Goal: Task Accomplishment & Management: Manage account settings

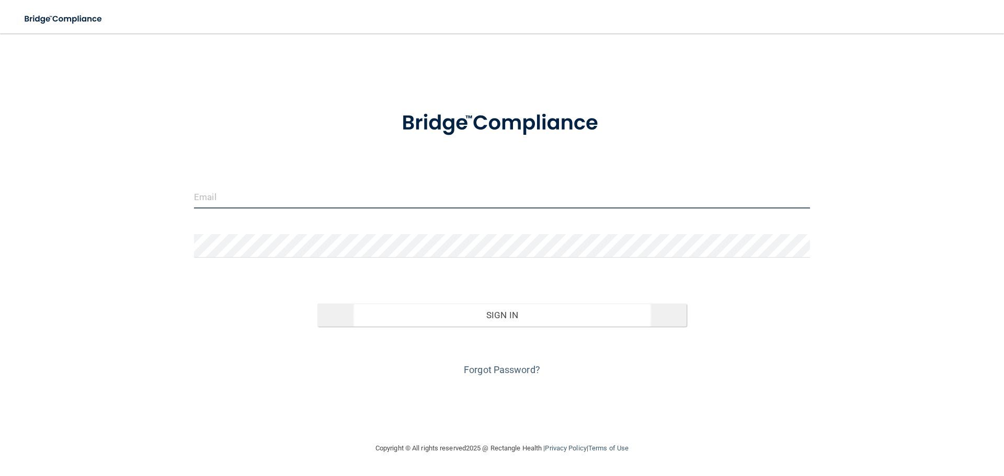
type input "[EMAIL_ADDRESS][DOMAIN_NAME]"
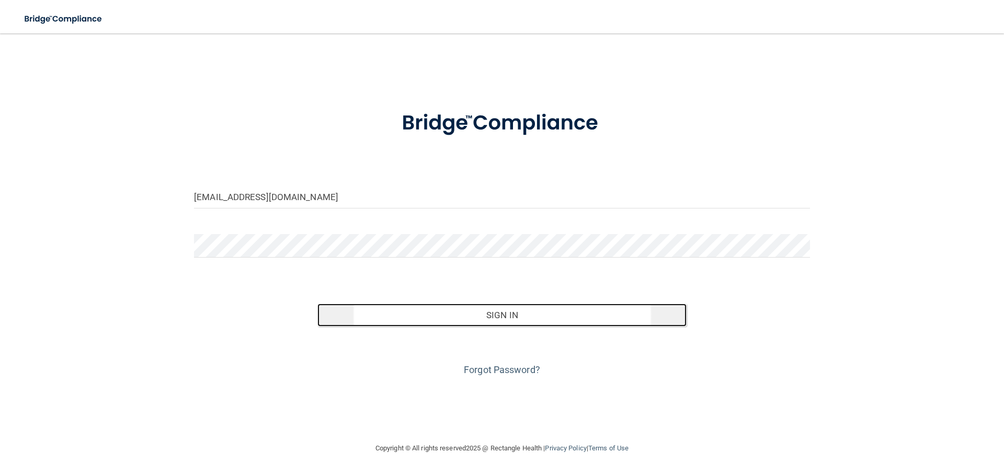
click at [483, 315] on button "Sign In" at bounding box center [502, 315] width 370 height 23
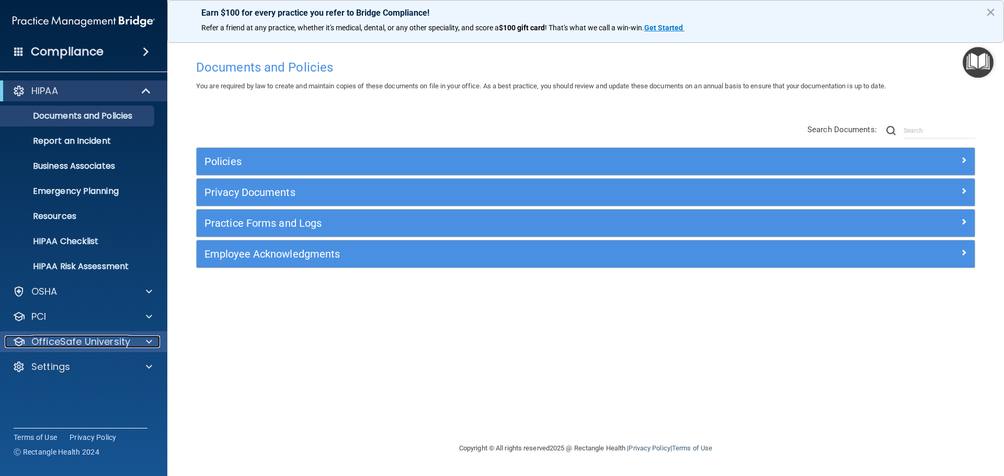
click at [77, 341] on p "OfficeSafe University" at bounding box center [80, 342] width 99 height 13
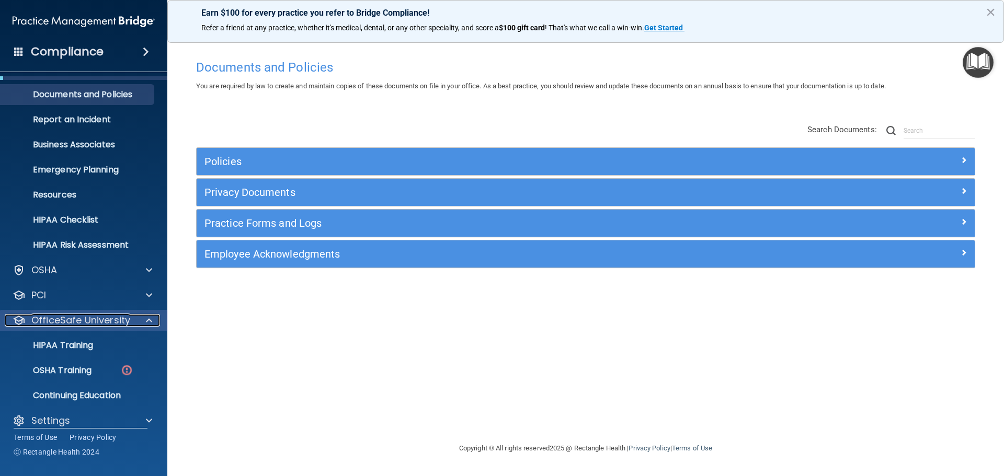
scroll to position [33, 0]
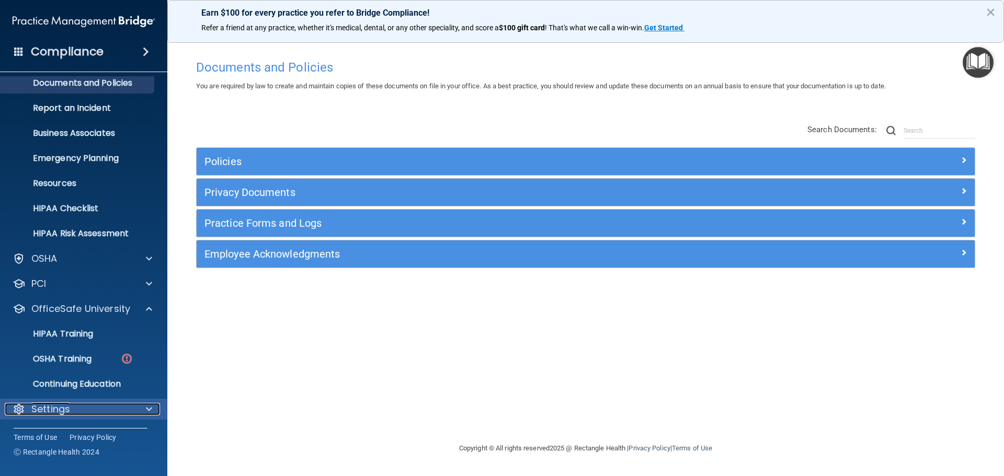
click at [83, 406] on div "Settings" at bounding box center [70, 409] width 130 height 13
click at [64, 411] on p "Settings" at bounding box center [50, 409] width 39 height 13
click at [292, 349] on div "Documents and Policies You are required by law to create and maintain copies of…" at bounding box center [585, 248] width 795 height 388
click at [152, 410] on div at bounding box center [147, 409] width 26 height 13
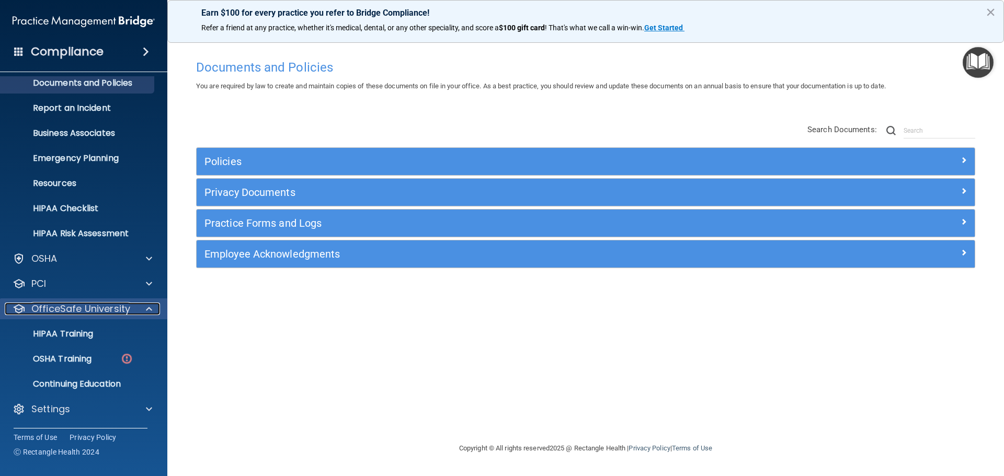
click at [145, 310] on div at bounding box center [147, 309] width 26 height 13
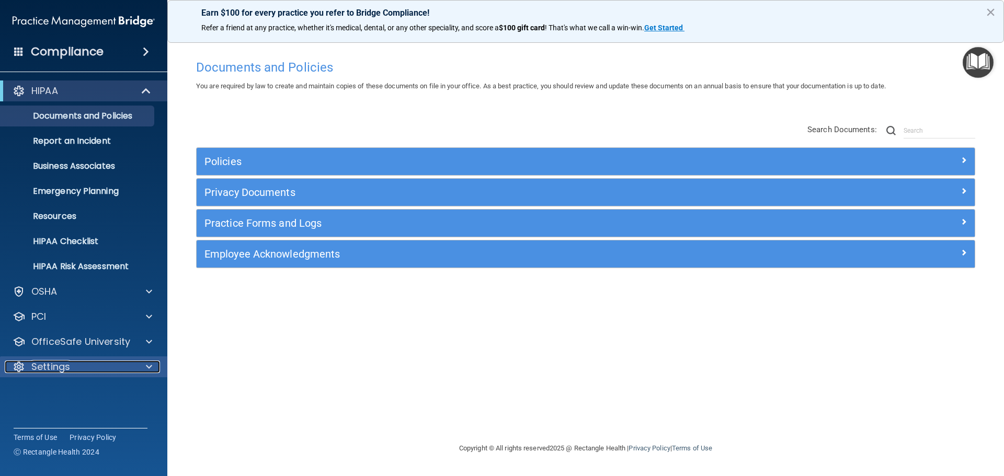
click at [30, 363] on div "Settings" at bounding box center [70, 367] width 130 height 13
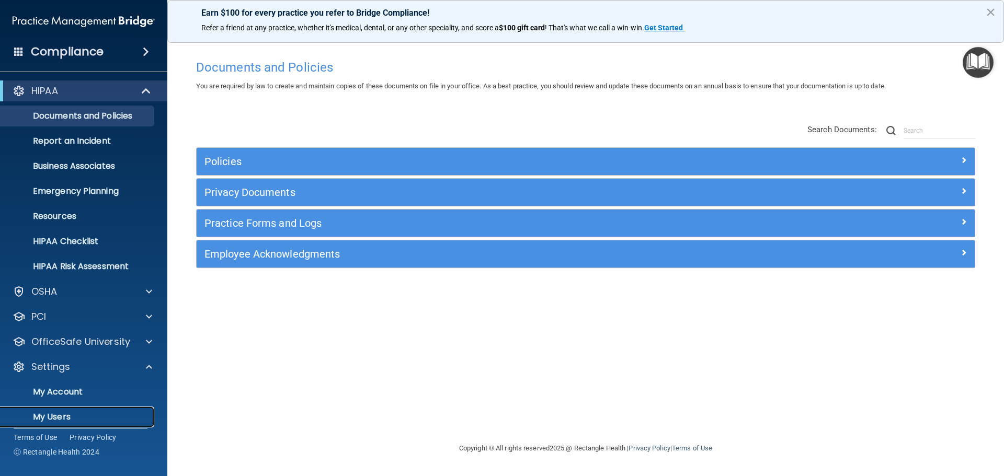
click at [56, 415] on p "My Users" at bounding box center [78, 417] width 143 height 10
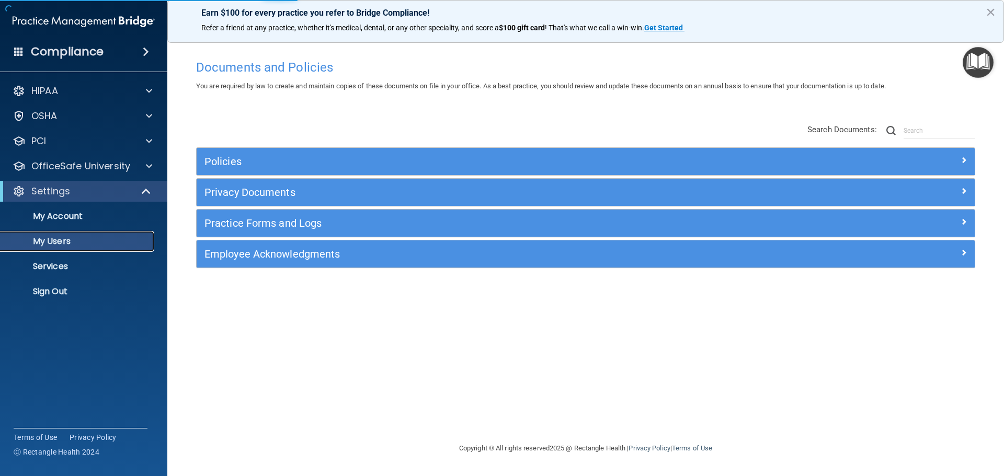
select select "20"
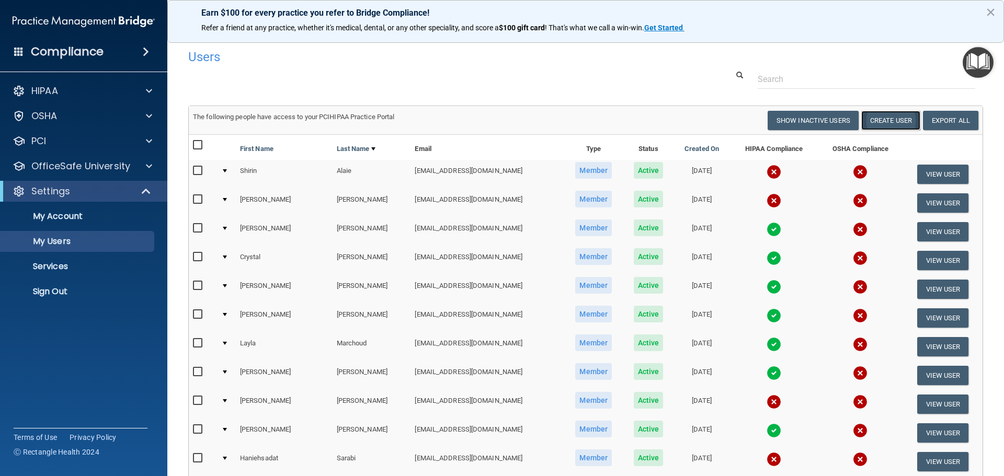
click at [890, 125] on button "Create User" at bounding box center [890, 120] width 59 height 19
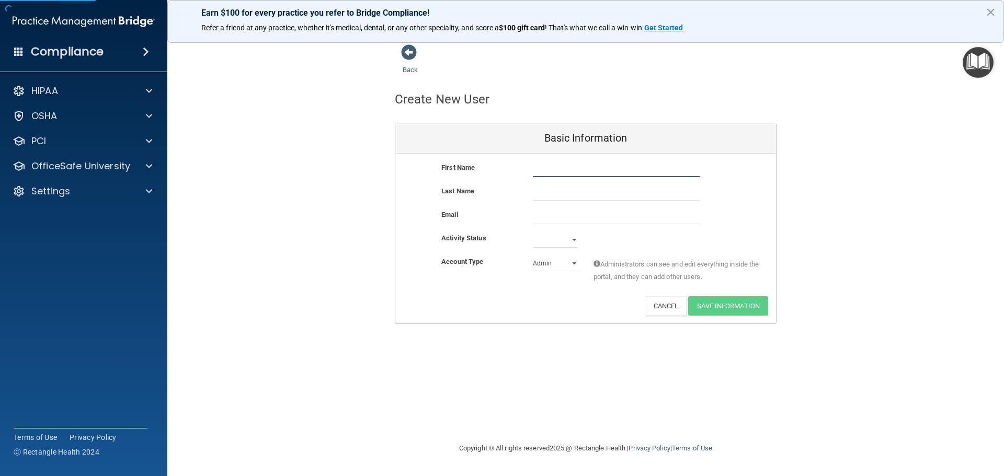
click at [615, 166] on input "text" at bounding box center [616, 170] width 167 height 16
type input "[PERSON_NAME]"
type input "Dvir"
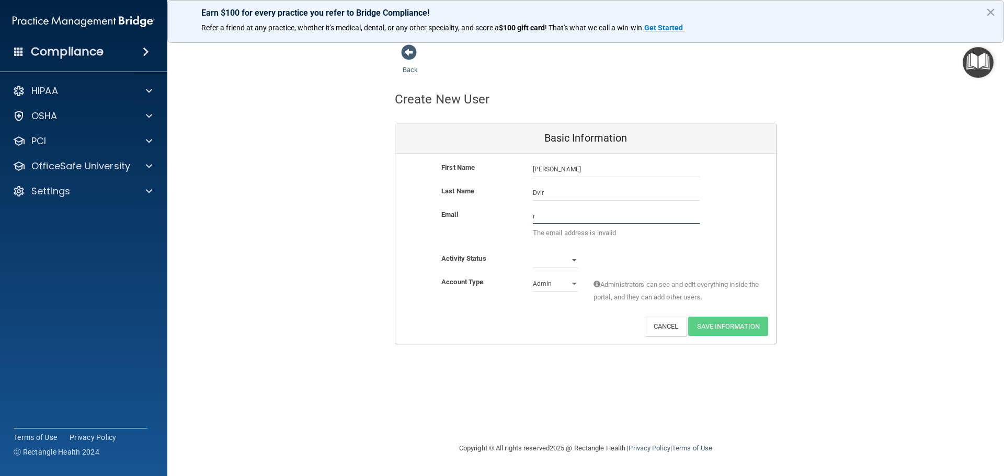
click at [549, 221] on input "r" at bounding box center [616, 217] width 167 height 16
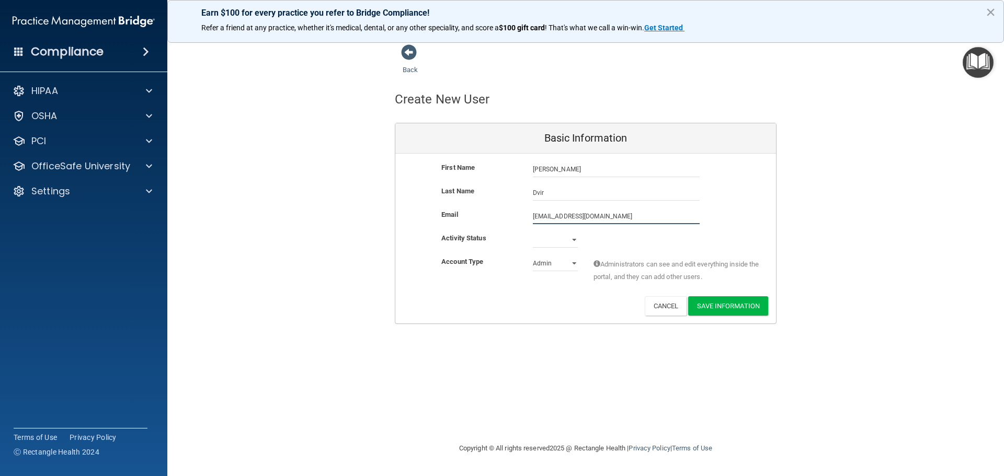
type input "[EMAIL_ADDRESS][DOMAIN_NAME]"
click at [585, 241] on div "Active Inactive" at bounding box center [555, 242] width 61 height 16
click at [569, 239] on select "Active Inactive" at bounding box center [555, 242] width 45 height 16
select select "active"
click at [533, 232] on select "Active Inactive" at bounding box center [555, 240] width 45 height 16
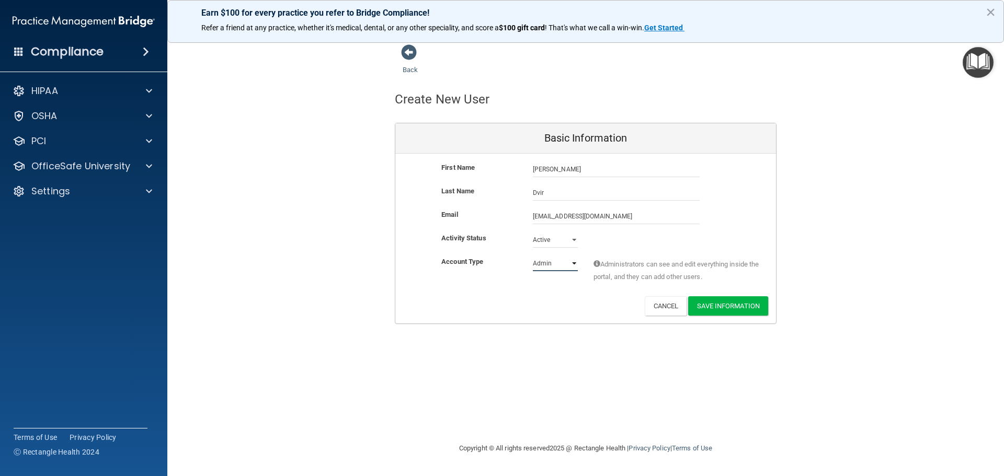
click at [550, 263] on select "Admin Member" at bounding box center [555, 264] width 45 height 16
select select "practice_member"
click at [533, 256] on select "Admin Member" at bounding box center [555, 264] width 45 height 16
click at [732, 307] on button "Save Information" at bounding box center [728, 305] width 80 height 19
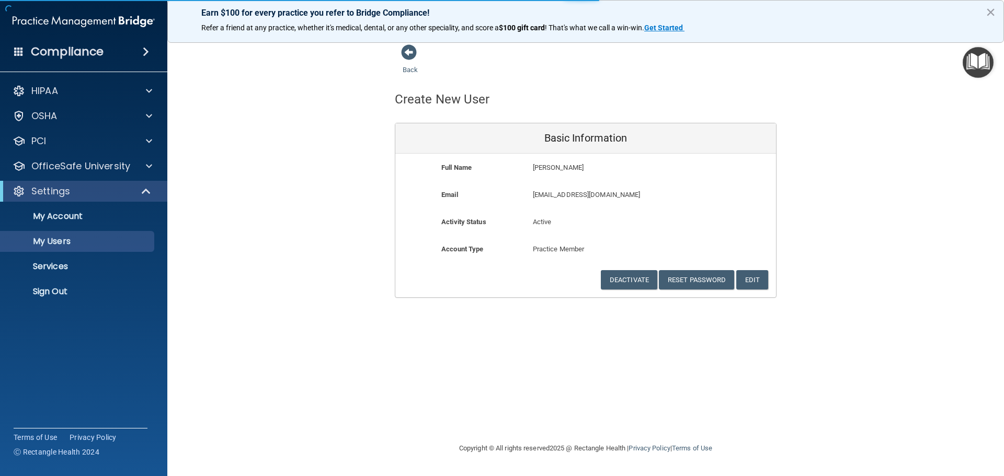
select select "20"
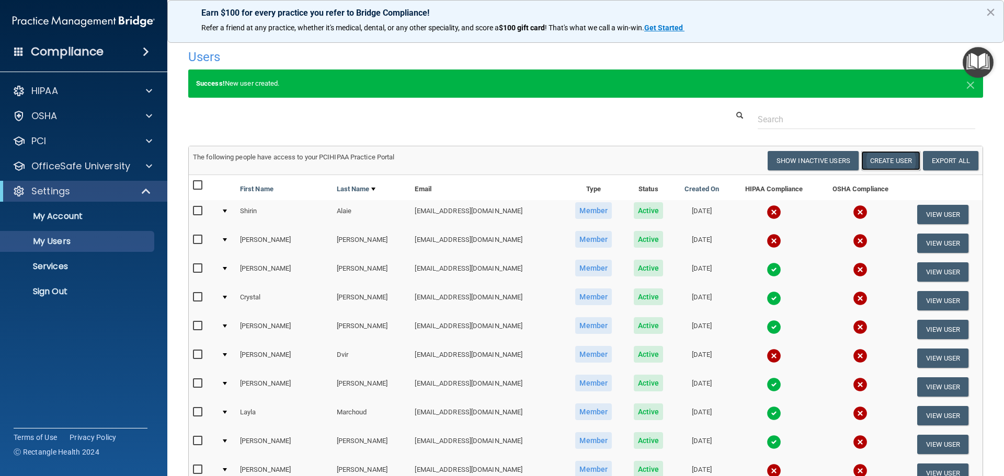
click at [893, 160] on button "Create User" at bounding box center [890, 160] width 59 height 19
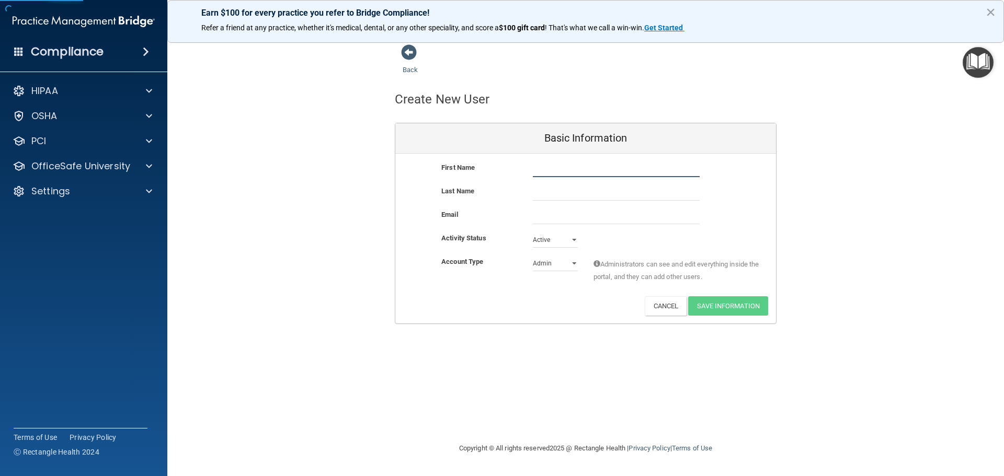
click at [564, 167] on input "text" at bounding box center [616, 170] width 167 height 16
type input "[PERSON_NAME]"
type input "D"
click at [543, 191] on input "G" at bounding box center [616, 193] width 167 height 16
type input "[PERSON_NAME]"
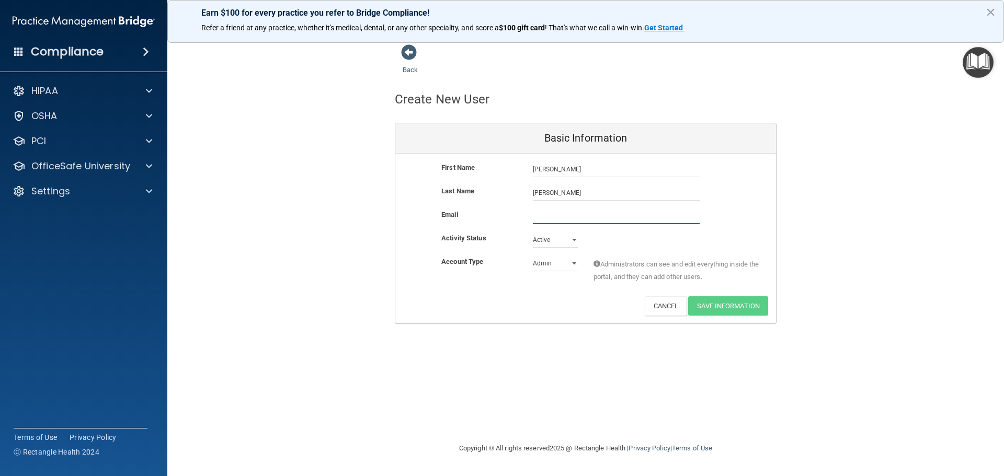
click at [548, 216] on input "email" at bounding box center [616, 217] width 167 height 16
type input "[EMAIL_ADDRESS][DOMAIN_NAME]"
click at [551, 243] on select "Active Inactive" at bounding box center [555, 242] width 45 height 16
click at [533, 232] on select "Active Inactive" at bounding box center [555, 240] width 45 height 16
click at [550, 268] on select "Admin Member" at bounding box center [555, 264] width 45 height 16
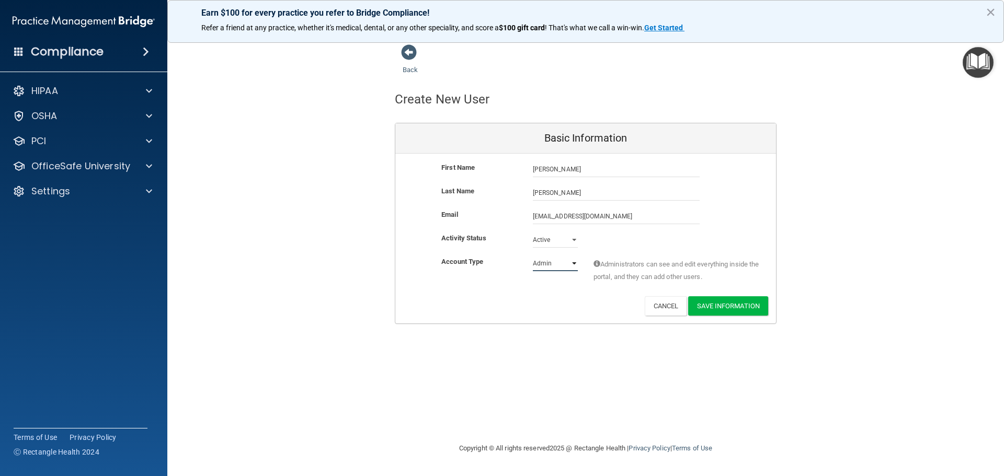
select select "practice_member"
click at [533, 256] on select "Admin Member" at bounding box center [555, 264] width 45 height 16
click at [737, 308] on button "Save Information" at bounding box center [728, 305] width 80 height 19
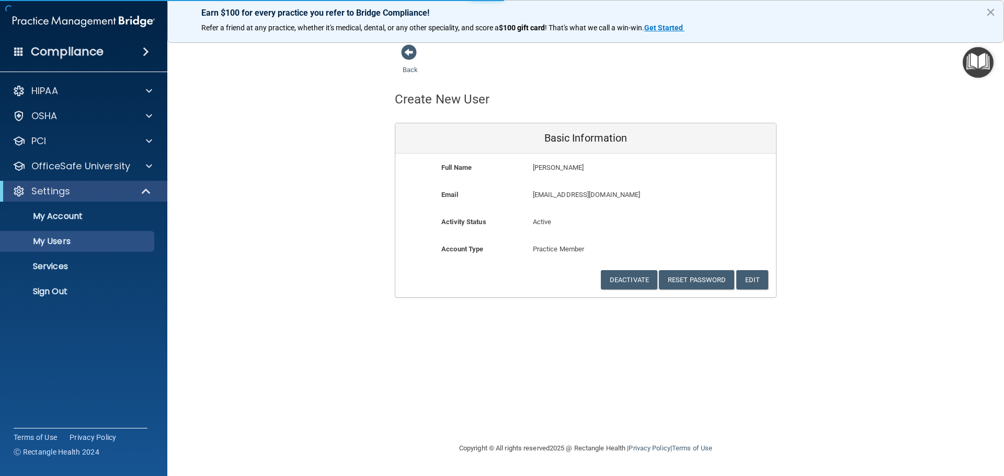
click at [215, 161] on div "Back Create New User Basic Information Full Name [PERSON_NAME] [PERSON_NAME] La…" at bounding box center [585, 171] width 795 height 254
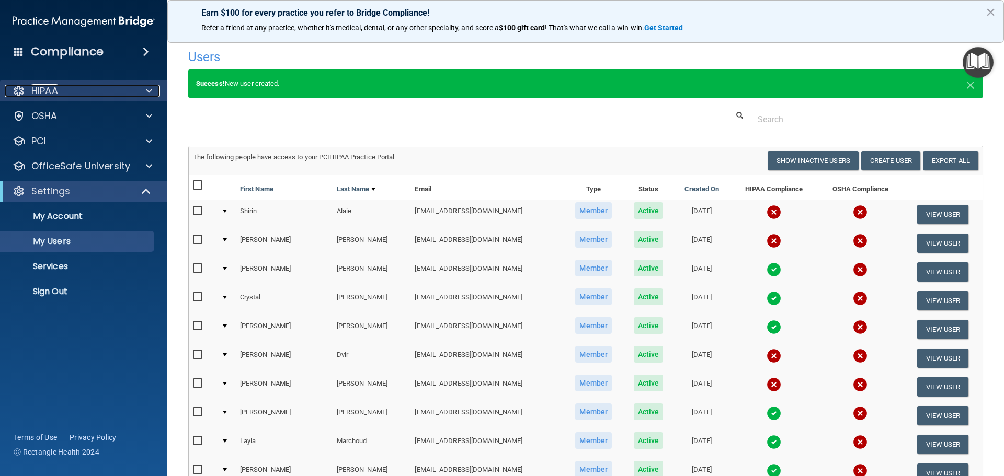
click at [58, 94] on p "HIPAA" at bounding box center [44, 91] width 27 height 13
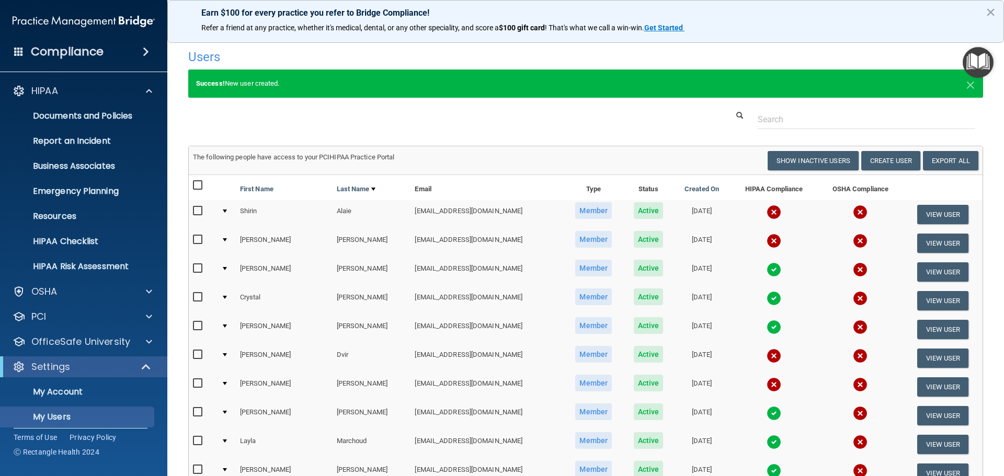
click at [268, 111] on div at bounding box center [585, 119] width 810 height 19
click at [991, 15] on button "×" at bounding box center [991, 12] width 10 height 17
